Goal: Task Accomplishment & Management: Manage account settings

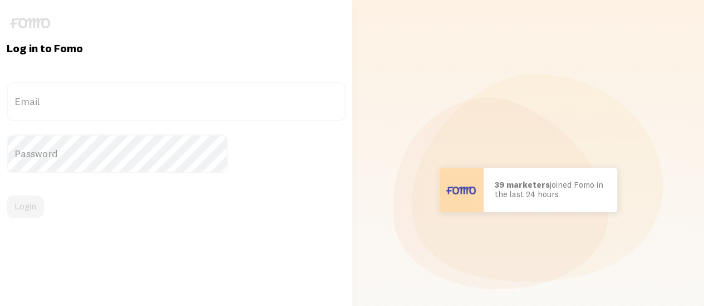
click at [159, 104] on label "Email" at bounding box center [176, 101] width 339 height 39
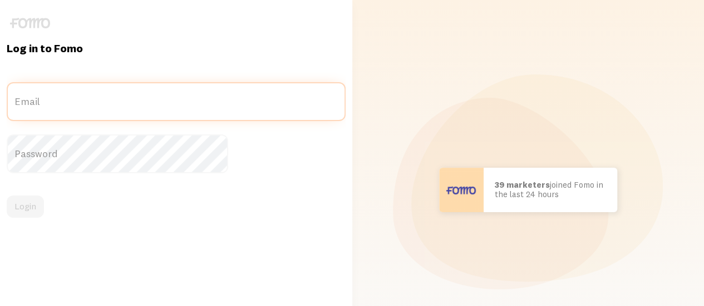
click at [159, 104] on input "Email" at bounding box center [176, 101] width 339 height 39
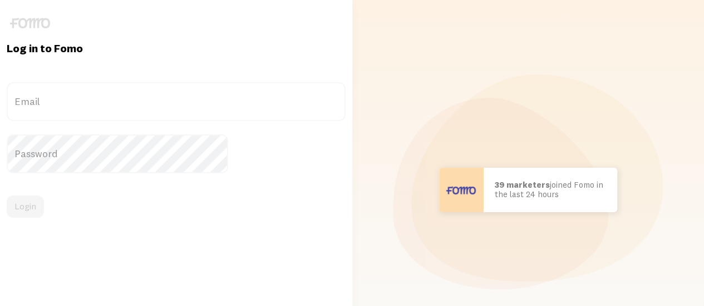
click at [159, 104] on label "Email" at bounding box center [176, 101] width 339 height 39
click at [159, 104] on input "Email" at bounding box center [176, 101] width 339 height 39
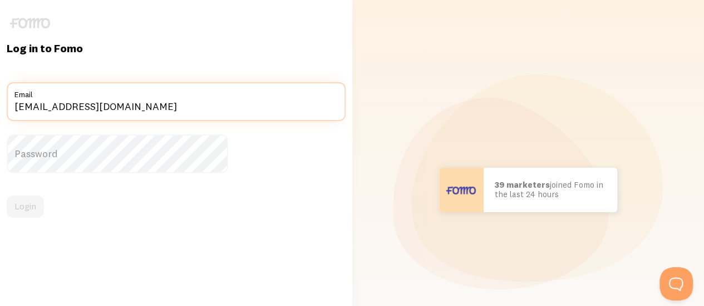
type input "[EMAIL_ADDRESS][DOMAIN_NAME]"
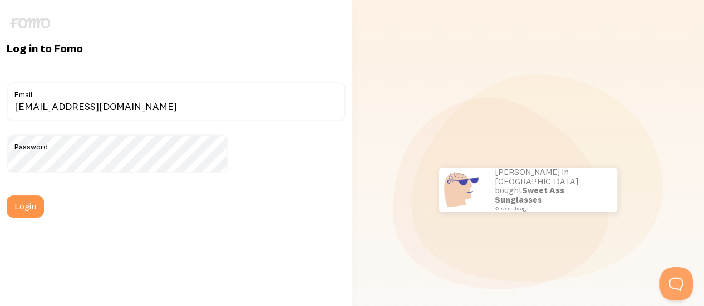
click at [92, 194] on form "info@bementea.com Email Password Login" at bounding box center [176, 150] width 339 height 136
click at [44, 206] on button "Login" at bounding box center [25, 207] width 37 height 22
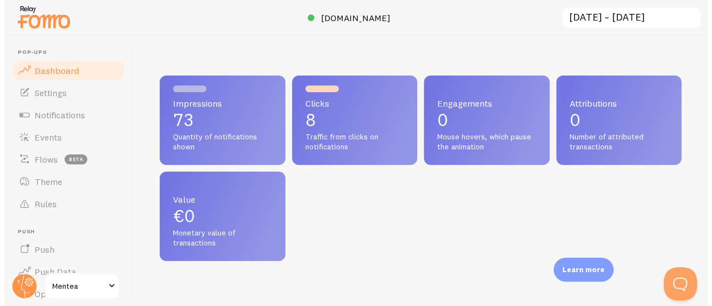
scroll to position [555934, 555705]
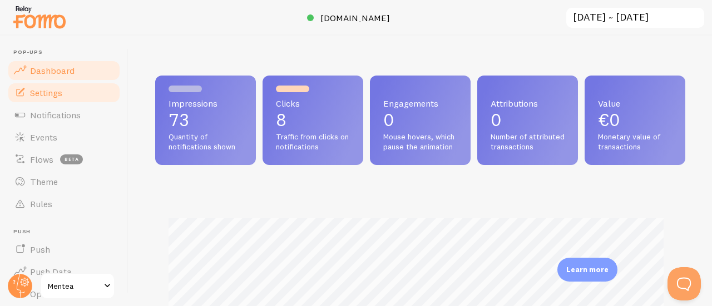
click at [63, 93] on link "Settings" at bounding box center [64, 93] width 115 height 22
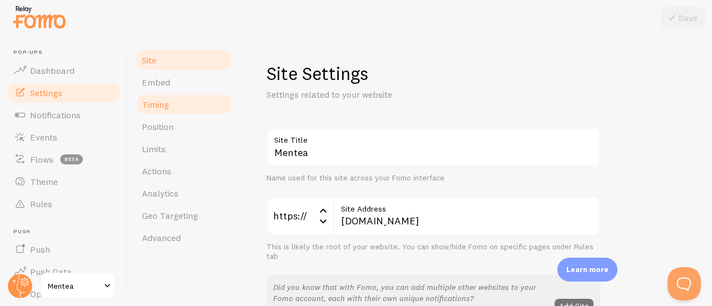
click at [191, 99] on link "Timing" at bounding box center [183, 104] width 97 height 22
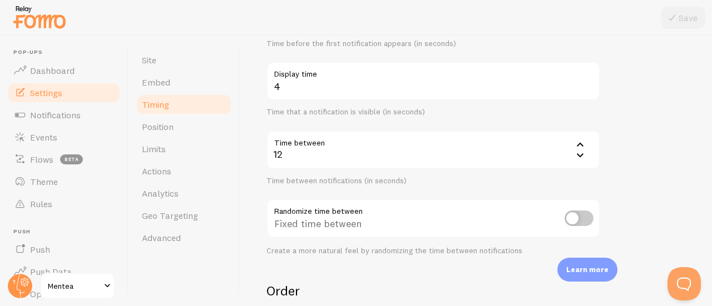
scroll to position [169, 0]
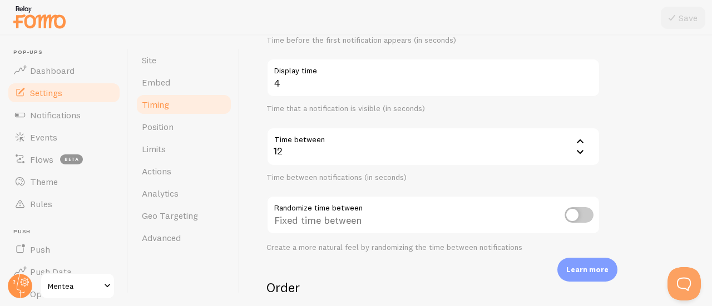
click at [584, 146] on icon at bounding box center [579, 141] width 13 height 13
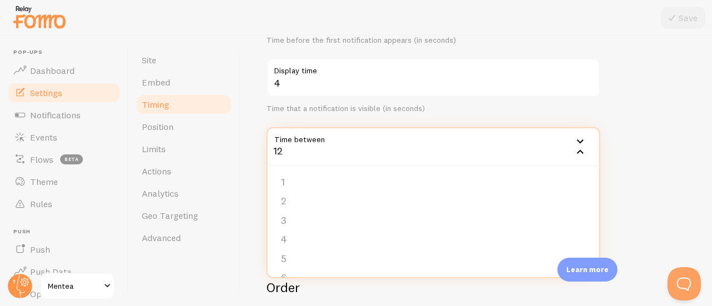
click at [663, 179] on form "Delay Initial delay 3 3 1 2 3 4 5 Time before the first notification appears (i…" at bounding box center [475, 197] width 419 height 477
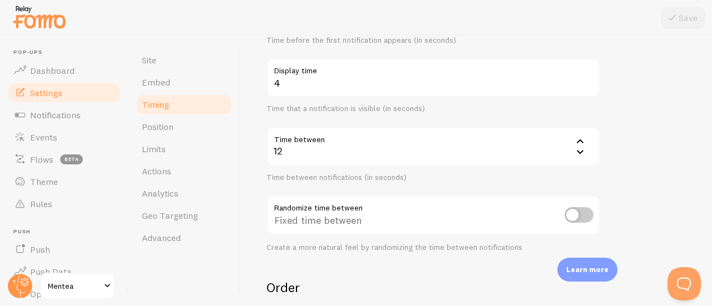
click at [578, 146] on icon at bounding box center [579, 141] width 13 height 13
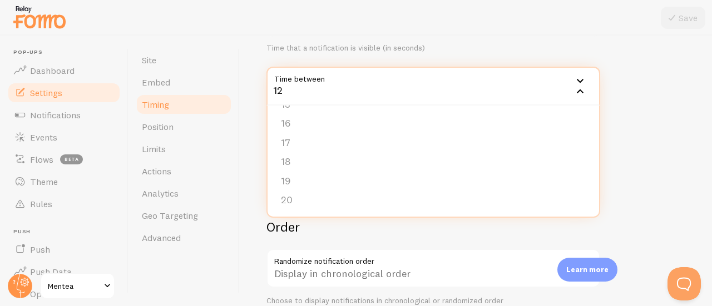
scroll to position [230, 0]
click at [443, 201] on li "20" at bounding box center [434, 199] width 332 height 19
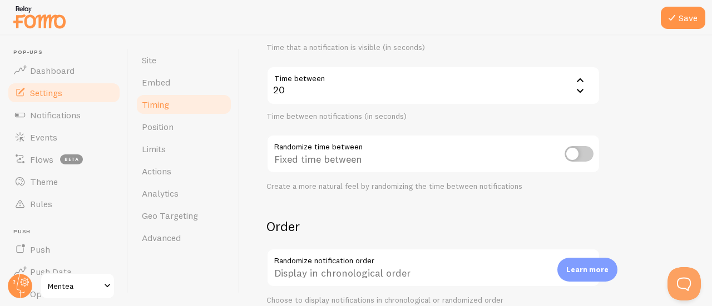
click at [597, 192] on form "Delay Initial delay 3 3 1 2 3 4 5 Time before the first notification appears (i…" at bounding box center [475, 136] width 419 height 477
click at [689, 18] on button "Save" at bounding box center [683, 18] width 44 height 22
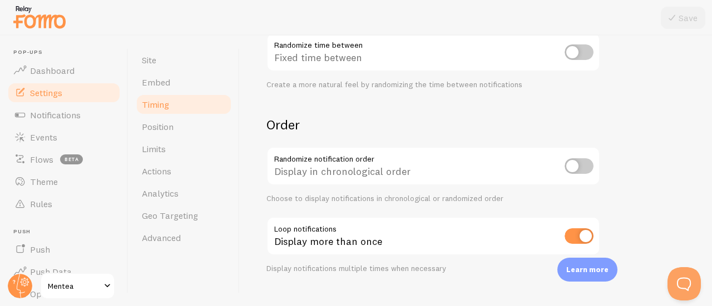
scroll to position [352, 0]
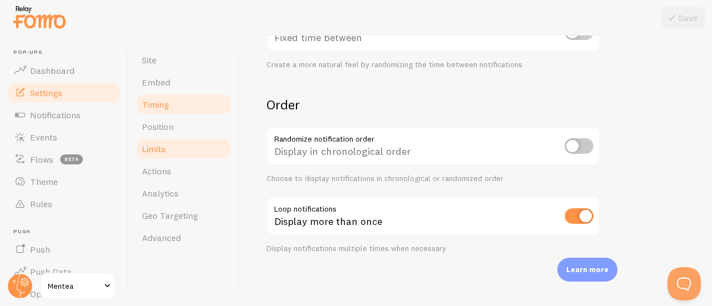
click at [189, 150] on link "Limits" at bounding box center [183, 149] width 97 height 22
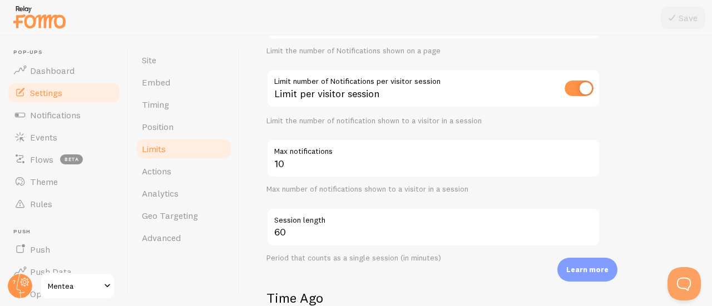
scroll to position [159, 0]
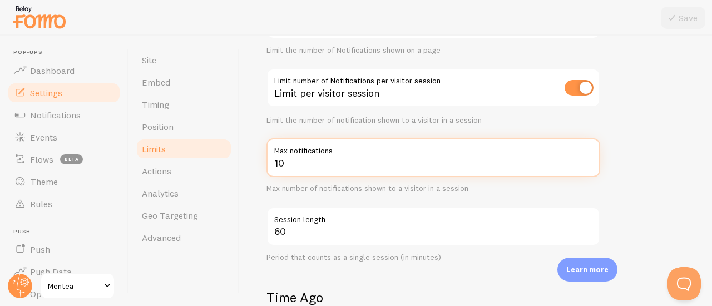
click at [445, 161] on input "10" at bounding box center [433, 158] width 334 height 39
click at [585, 160] on input "11" at bounding box center [433, 158] width 334 height 39
click at [585, 160] on input "12" at bounding box center [433, 158] width 334 height 39
click at [585, 160] on input "13" at bounding box center [433, 158] width 334 height 39
type input "5"
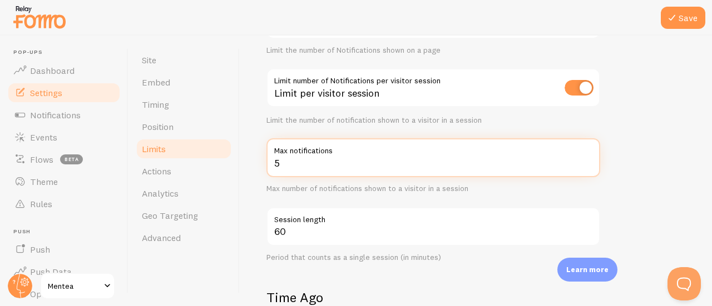
click at [590, 166] on input "5" at bounding box center [433, 158] width 334 height 39
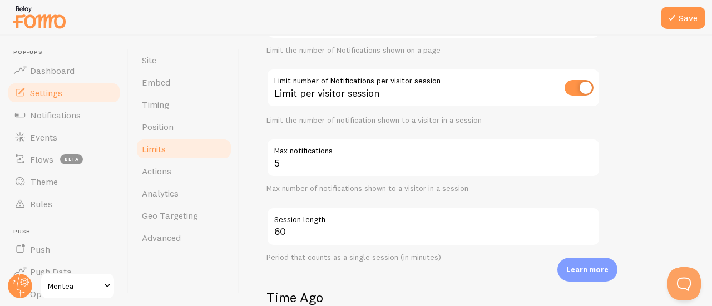
click at [648, 154] on form "Notification Count 5 Max Notifications shown per page Limit the number of Notif…" at bounding box center [475, 297] width 419 height 656
click at [684, 27] on button "Save" at bounding box center [683, 18] width 44 height 22
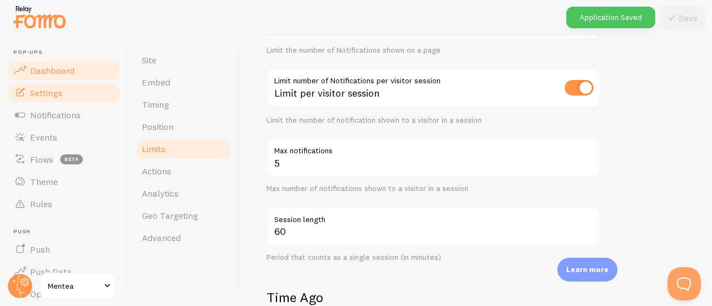
click at [69, 68] on span "Dashboard" at bounding box center [52, 70] width 44 height 11
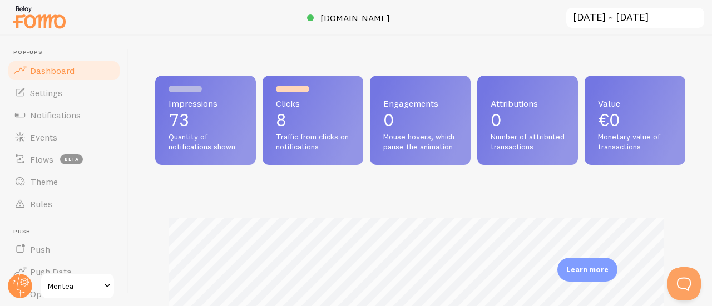
scroll to position [293, 522]
click at [85, 105] on link "Notifications" at bounding box center [64, 115] width 115 height 22
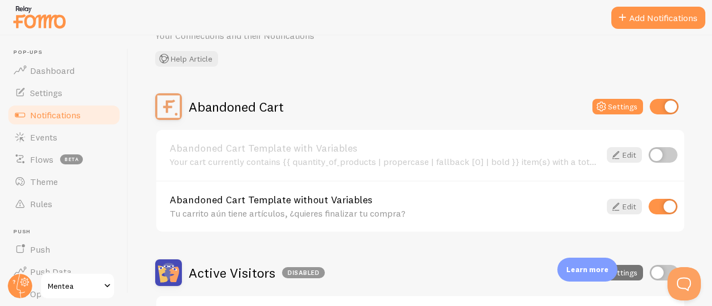
scroll to position [60, 0]
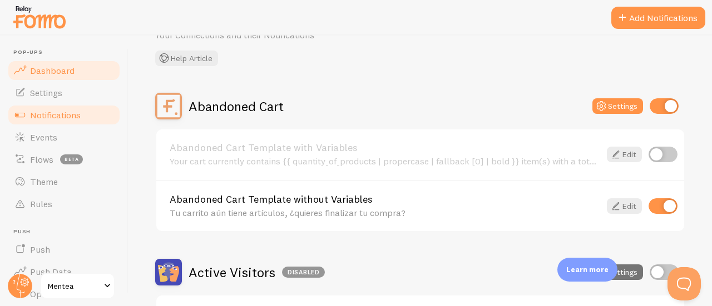
click at [88, 68] on link "Dashboard" at bounding box center [64, 71] width 115 height 22
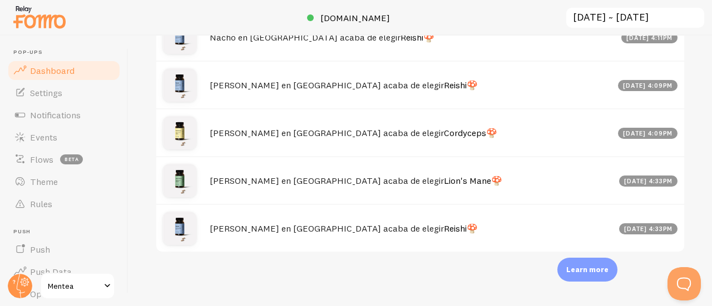
scroll to position [745, 0]
click at [68, 113] on span "Notifications" at bounding box center [55, 115] width 51 height 11
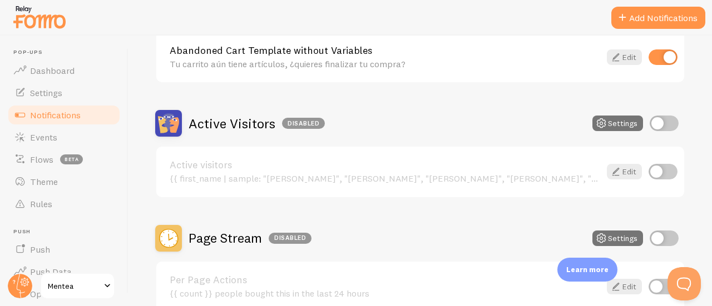
scroll to position [209, 0]
click at [604, 121] on button "Settings" at bounding box center [617, 123] width 51 height 16
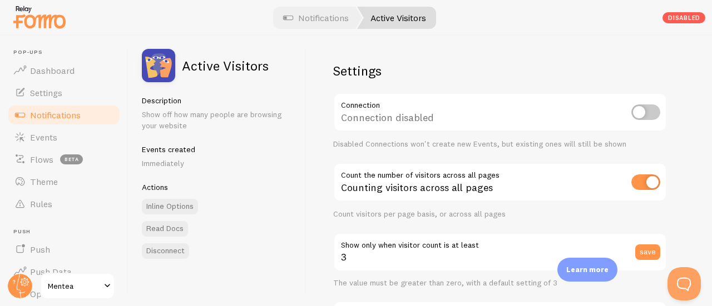
click at [85, 113] on link "Notifications" at bounding box center [64, 115] width 115 height 22
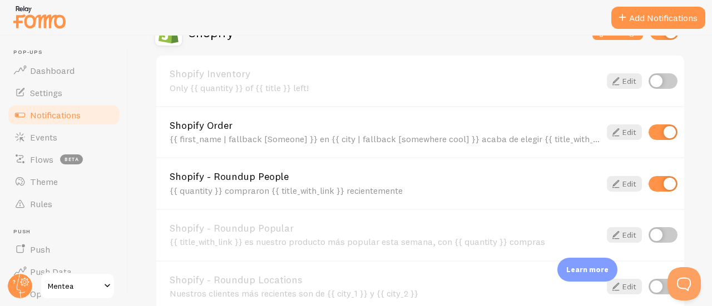
scroll to position [530, 0]
click at [652, 186] on input "checkbox" at bounding box center [663, 184] width 29 height 16
checkbox input "false"
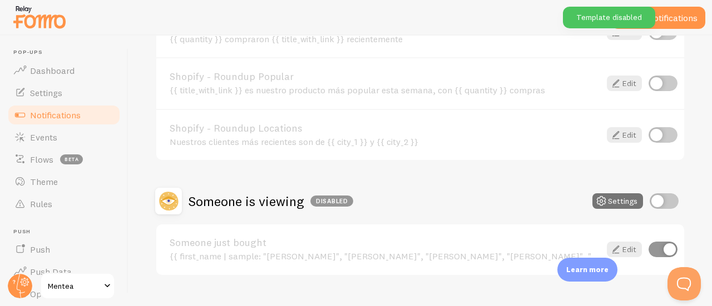
scroll to position [704, 0]
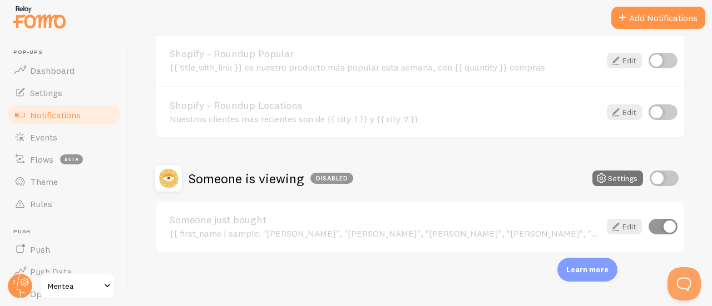
click at [650, 226] on input "checkbox" at bounding box center [663, 227] width 29 height 16
checkbox input "false"
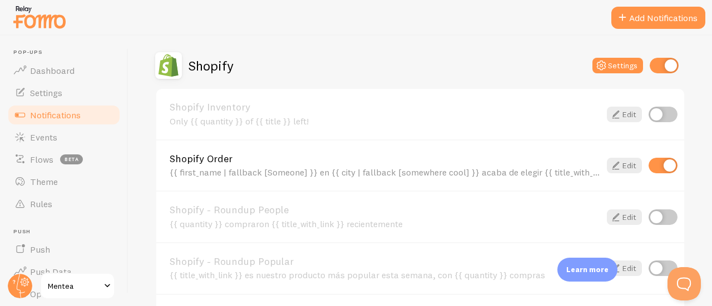
scroll to position [497, 0]
click at [55, 200] on link "Rules" at bounding box center [64, 204] width 115 height 22
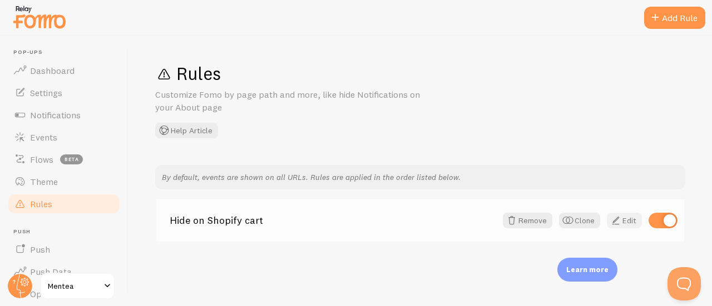
click at [618, 219] on span at bounding box center [615, 220] width 13 height 13
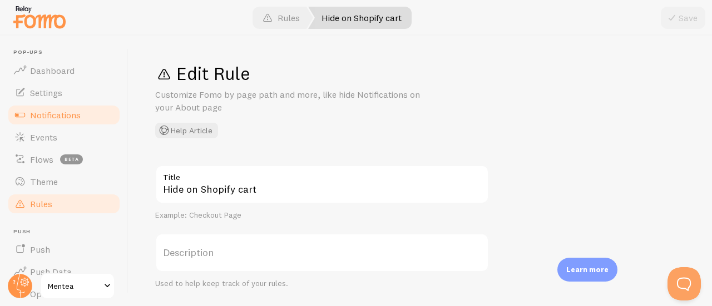
click at [87, 123] on link "Notifications" at bounding box center [64, 115] width 115 height 22
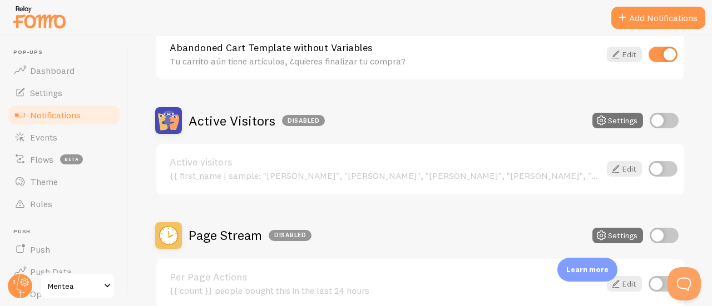
scroll to position [212, 0]
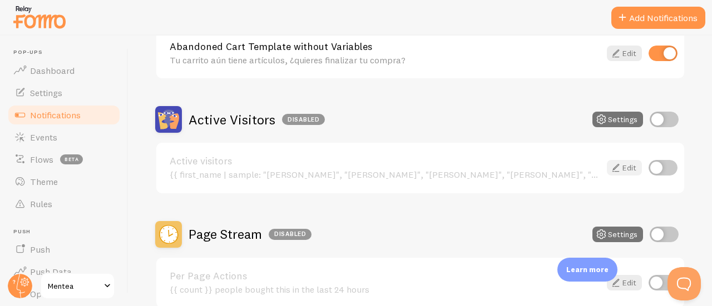
click at [619, 169] on link "Edit" at bounding box center [624, 168] width 35 height 16
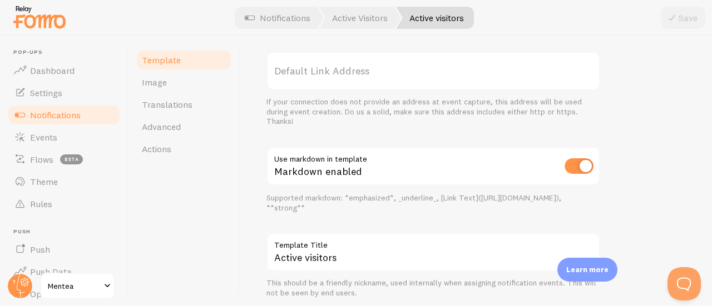
scroll to position [513, 0]
click at [569, 165] on input "checkbox" at bounding box center [579, 167] width 29 height 16
checkbox input "false"
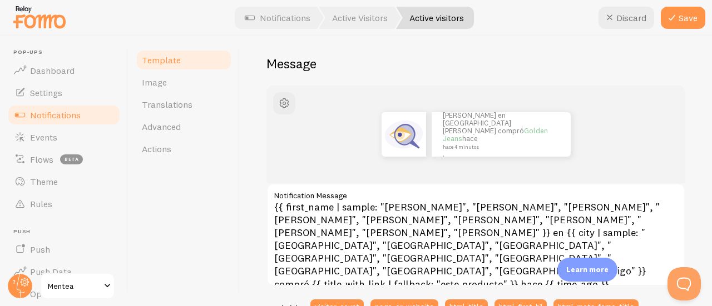
scroll to position [80, 0]
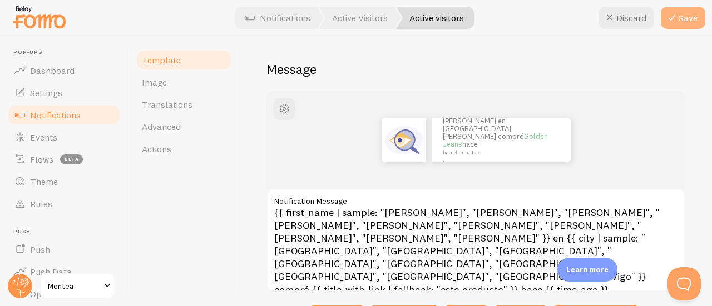
click at [676, 22] on icon at bounding box center [671, 17] width 13 height 13
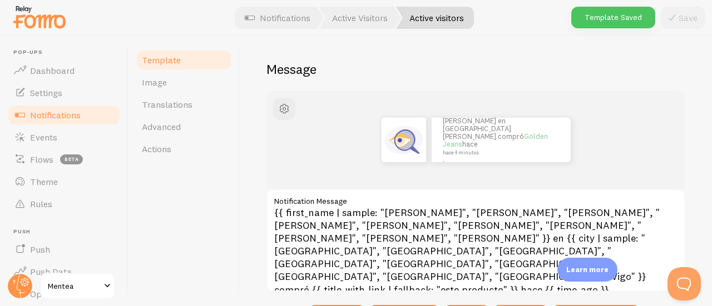
click at [71, 108] on link "Notifications" at bounding box center [64, 115] width 115 height 22
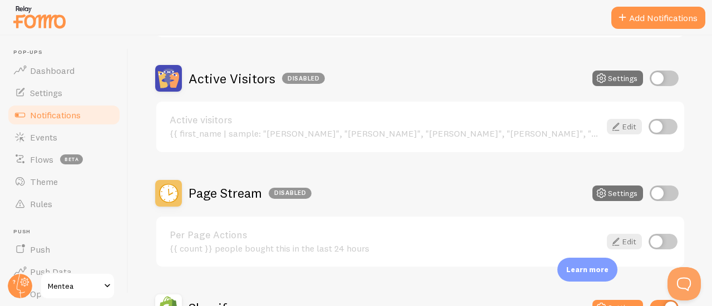
scroll to position [253, 0]
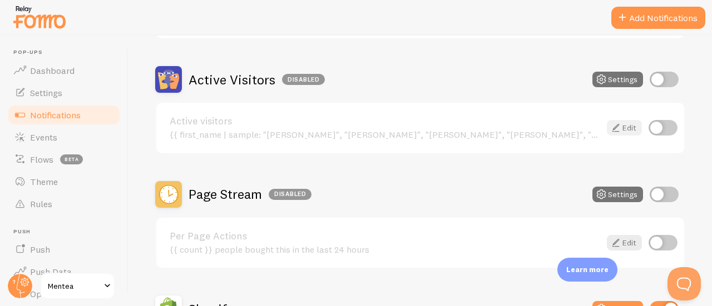
click at [620, 126] on link "Edit" at bounding box center [624, 128] width 35 height 16
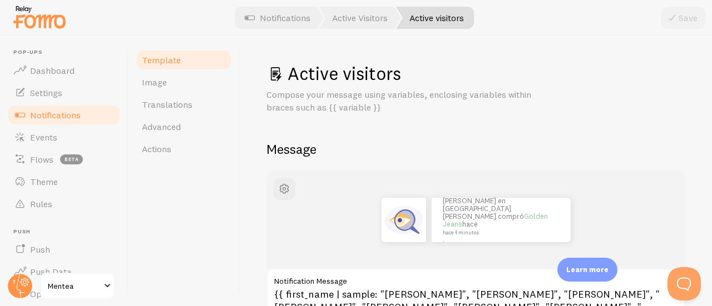
click at [75, 116] on span "Notifications" at bounding box center [55, 115] width 51 height 11
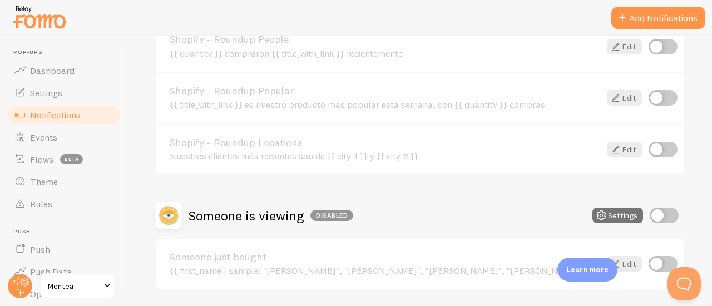
scroll to position [704, 0]
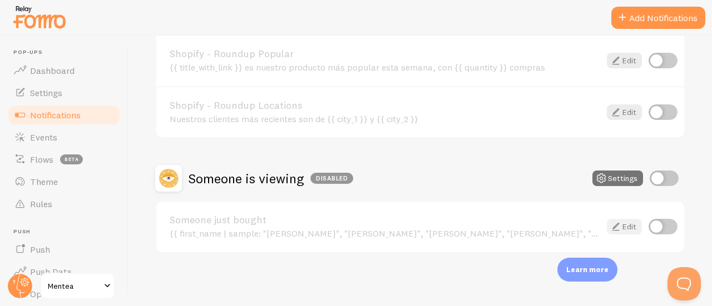
click at [609, 229] on icon at bounding box center [615, 226] width 13 height 13
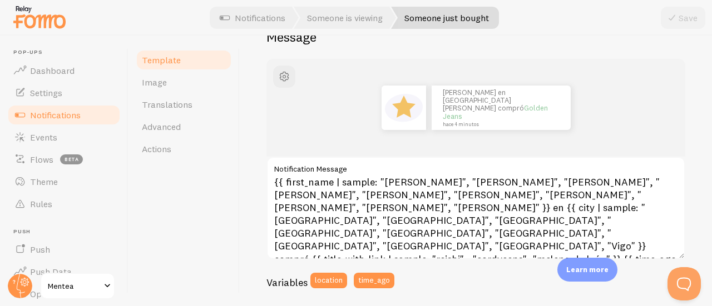
scroll to position [115, 0]
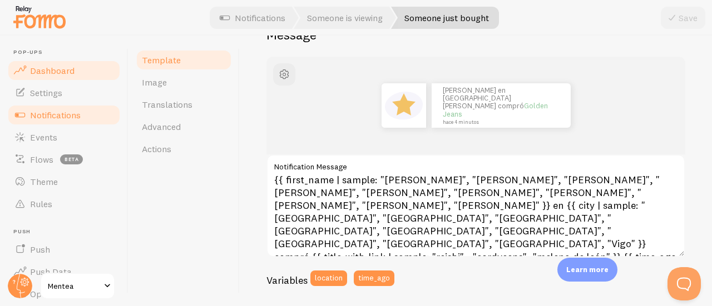
click at [59, 70] on span "Dashboard" at bounding box center [52, 70] width 44 height 11
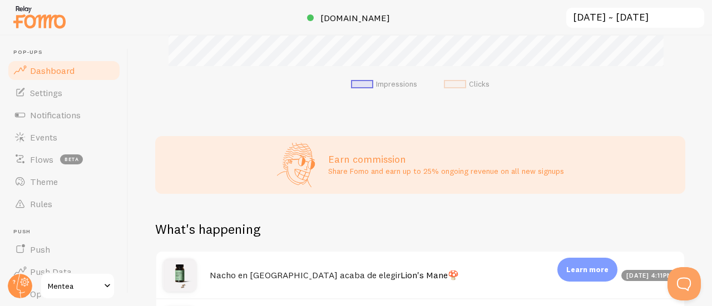
scroll to position [372, 0]
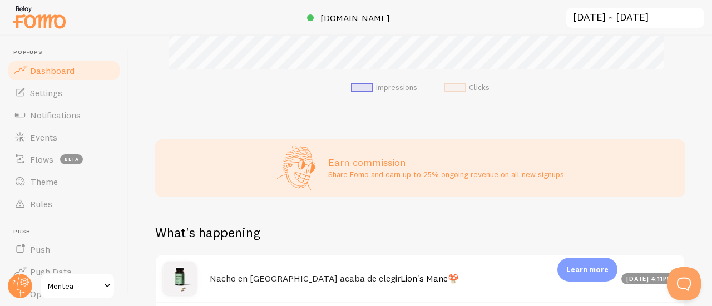
click at [56, 30] on img at bounding box center [40, 17] width 56 height 28
